Goal: Navigation & Orientation: Find specific page/section

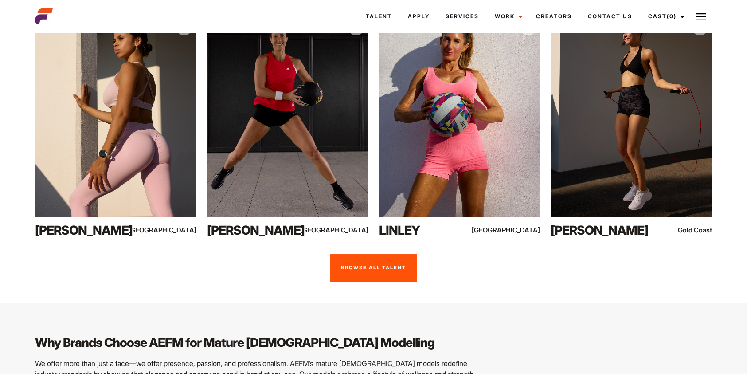
scroll to position [665, 0]
click at [362, 254] on link "Browse all talent" at bounding box center [373, 267] width 86 height 27
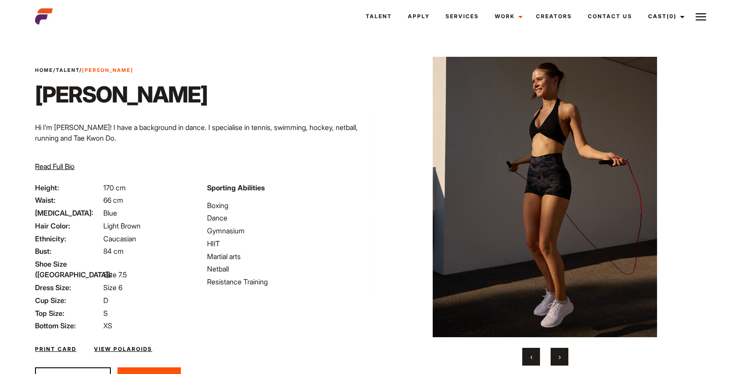
click at [560, 357] on span "›" at bounding box center [560, 356] width 2 height 9
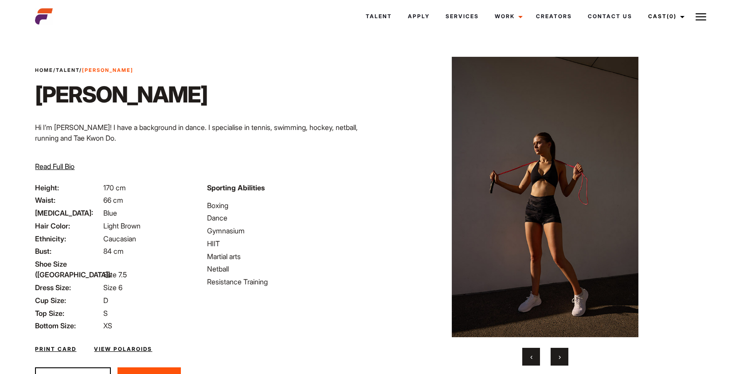
click at [560, 357] on span "›" at bounding box center [560, 356] width 2 height 9
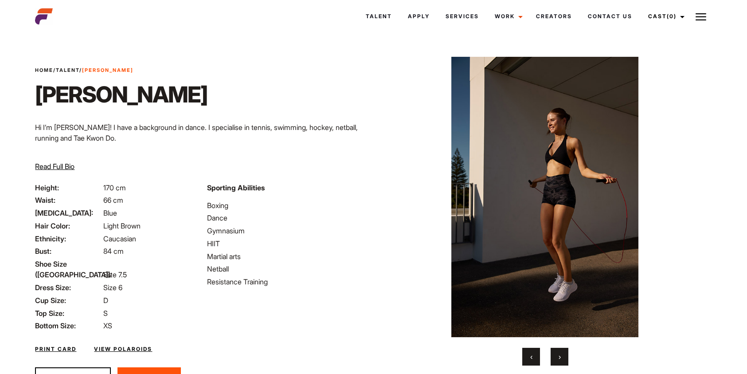
click at [560, 357] on span "›" at bounding box center [560, 356] width 2 height 9
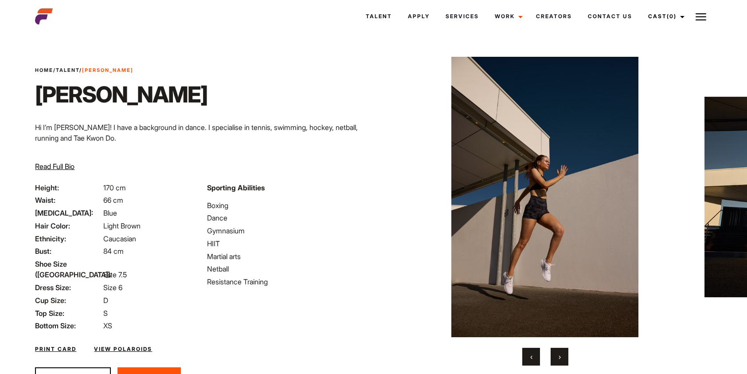
click at [560, 357] on span "›" at bounding box center [560, 356] width 2 height 9
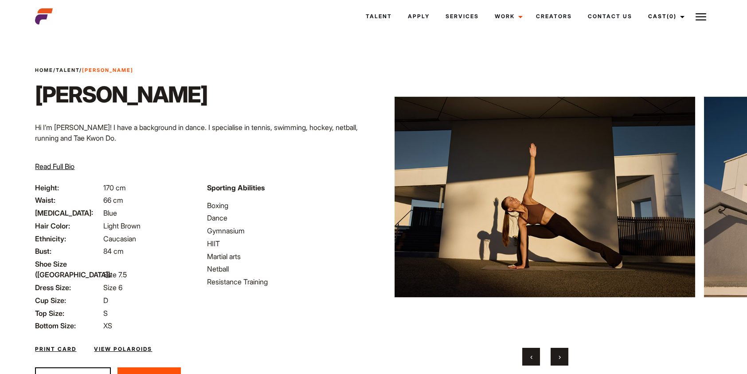
click at [560, 357] on span "›" at bounding box center [560, 356] width 2 height 9
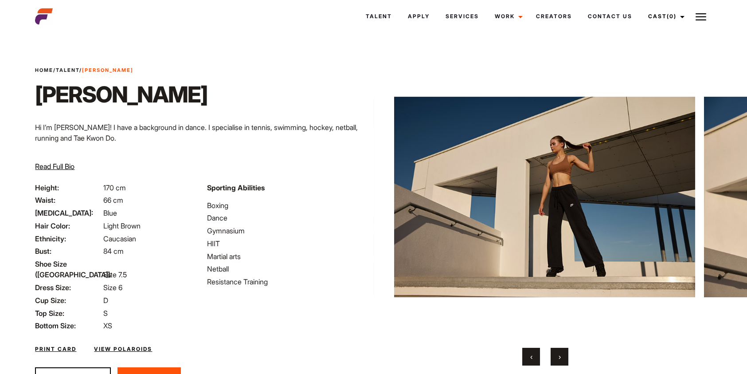
click at [560, 357] on span "›" at bounding box center [560, 356] width 2 height 9
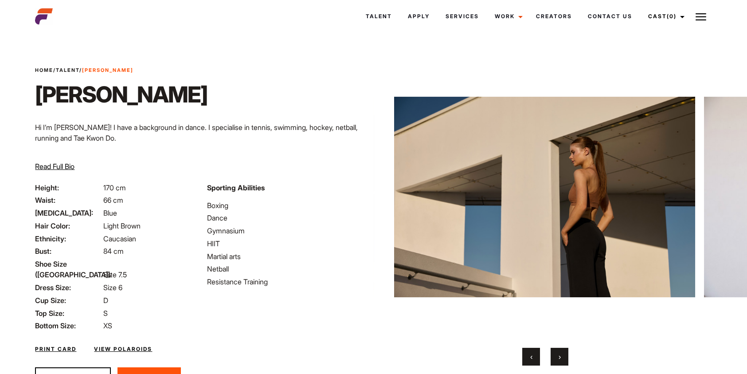
click at [560, 357] on span "›" at bounding box center [560, 356] width 2 height 9
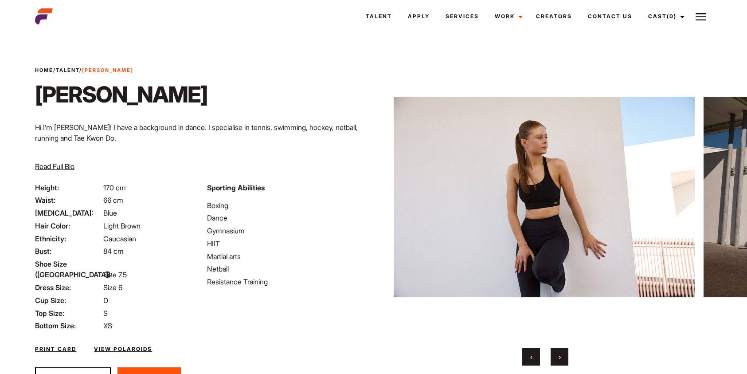
click at [560, 357] on span "›" at bounding box center [560, 356] width 2 height 9
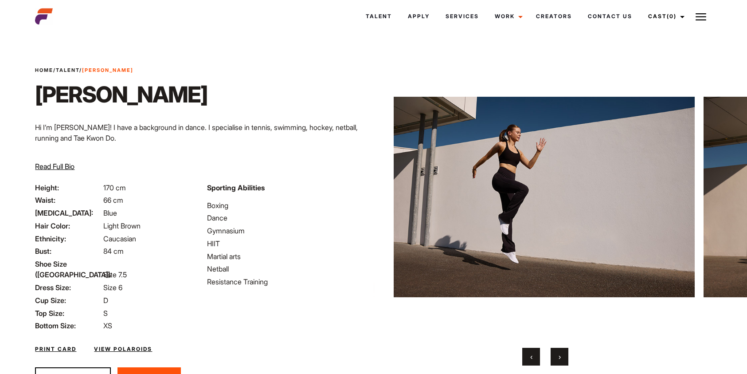
click at [560, 357] on span "›" at bounding box center [560, 356] width 2 height 9
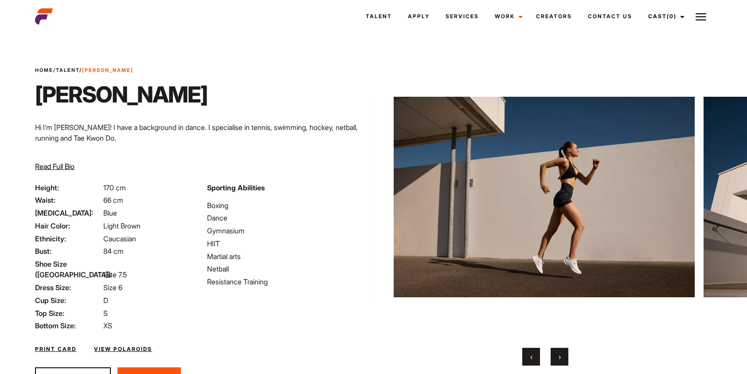
click at [560, 357] on span "›" at bounding box center [560, 356] width 2 height 9
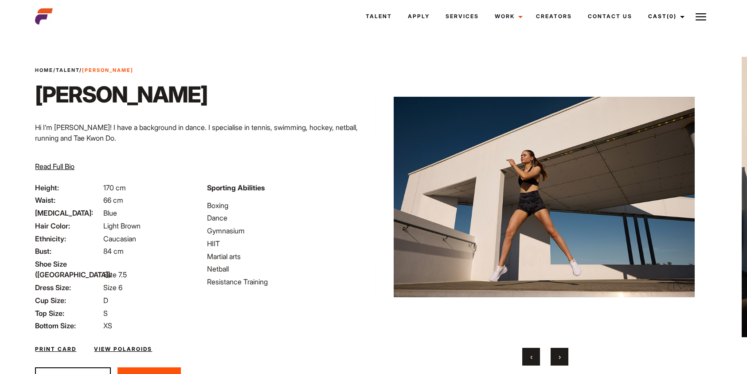
click at [560, 357] on span "›" at bounding box center [560, 356] width 2 height 9
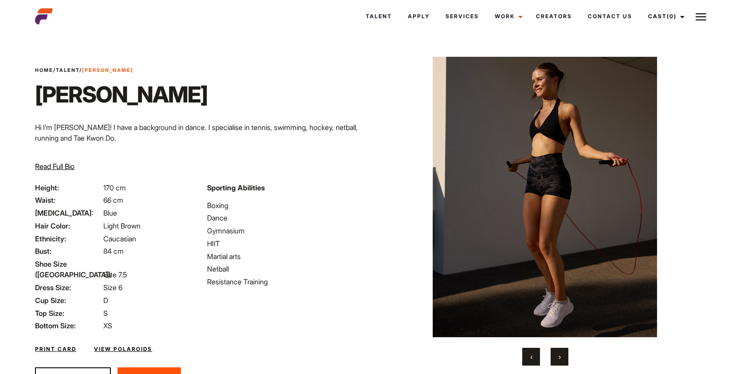
click at [560, 357] on span "›" at bounding box center [560, 356] width 2 height 9
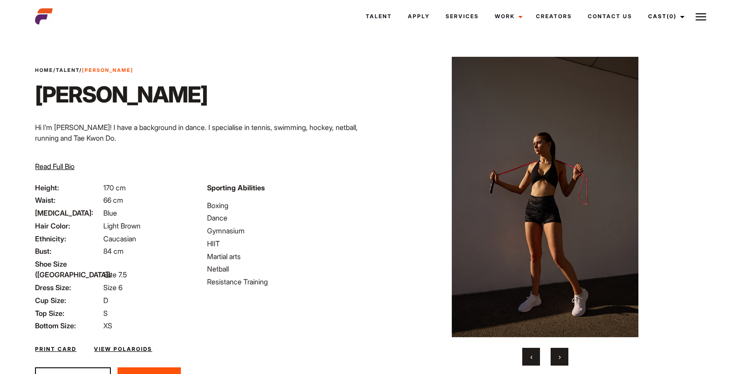
click at [560, 357] on span "›" at bounding box center [560, 356] width 2 height 9
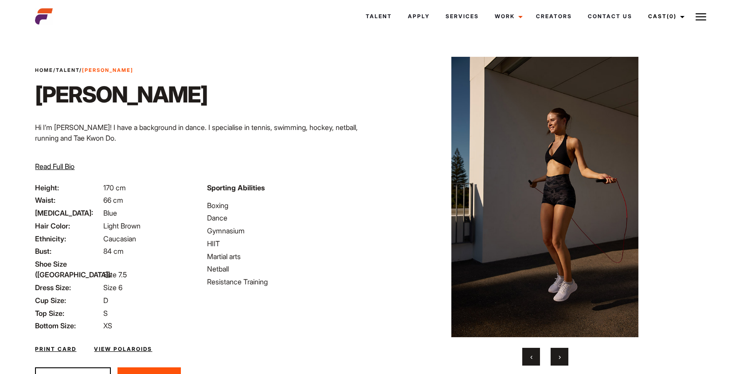
click at [560, 357] on span "›" at bounding box center [560, 356] width 2 height 9
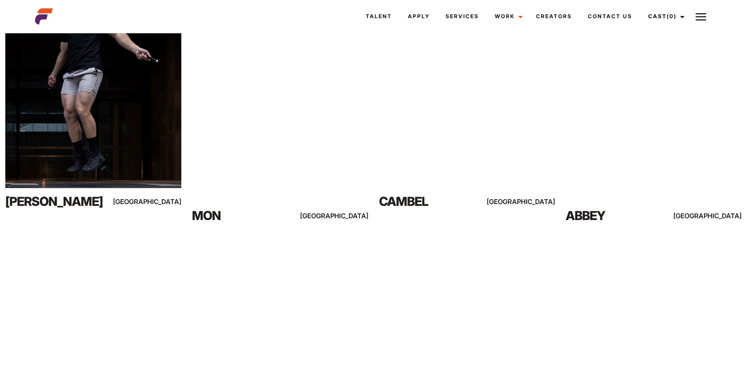
scroll to position [1635, 0]
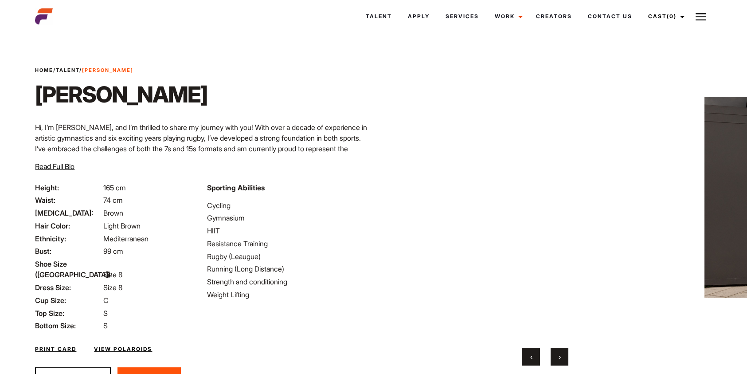
click at [559, 357] on span "›" at bounding box center [560, 356] width 2 height 9
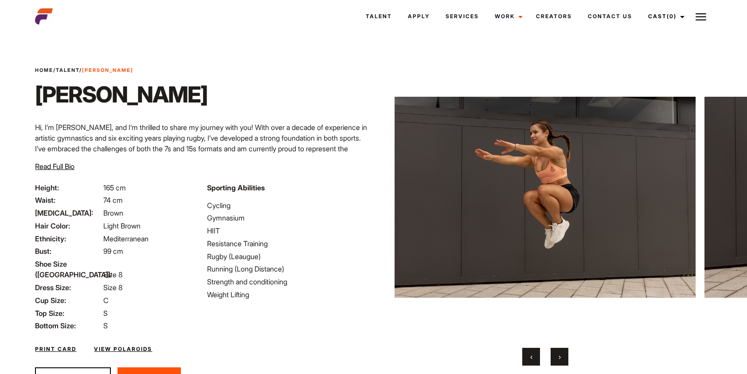
click at [559, 357] on span "›" at bounding box center [560, 356] width 2 height 9
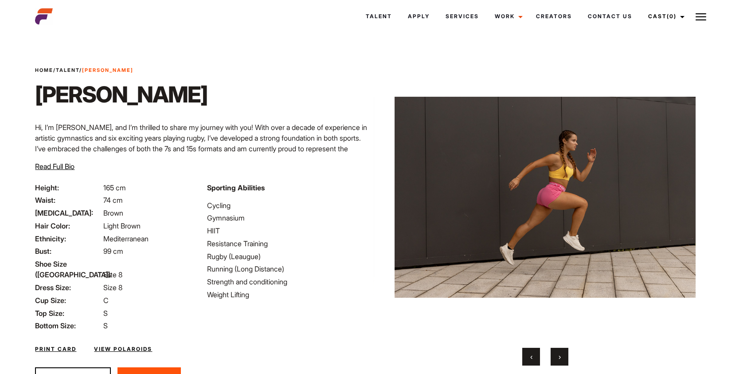
click at [559, 357] on span "›" at bounding box center [560, 356] width 2 height 9
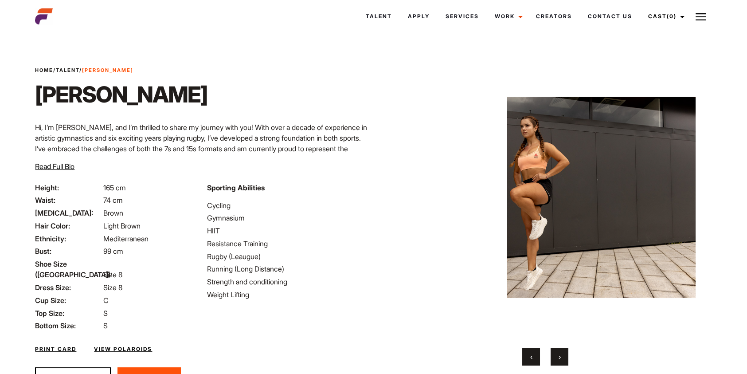
click at [559, 357] on span "›" at bounding box center [560, 356] width 2 height 9
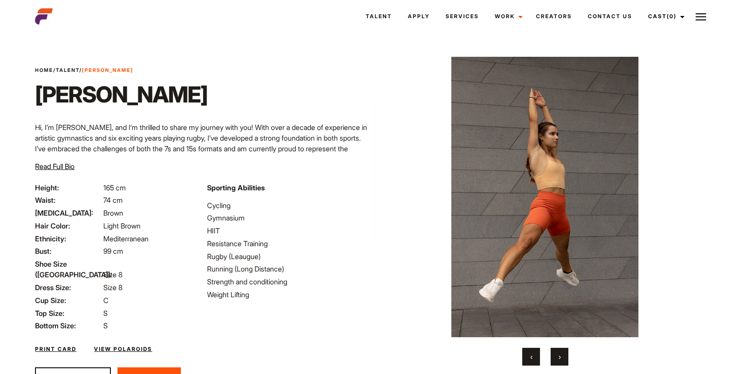
click at [559, 357] on span "›" at bounding box center [560, 356] width 2 height 9
